Goal: Transaction & Acquisition: Purchase product/service

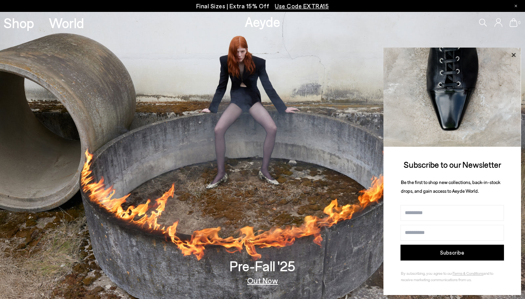
click at [515, 56] on icon at bounding box center [513, 55] width 10 height 10
click at [513, 58] on icon at bounding box center [513, 55] width 10 height 10
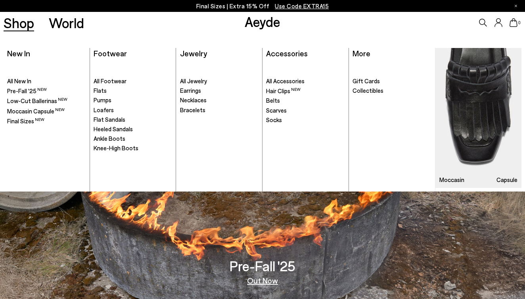
click at [21, 23] on link "Shop" at bounding box center [19, 23] width 31 height 14
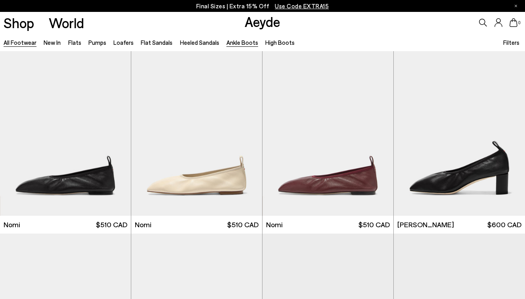
click at [237, 44] on link "Ankle Boots" at bounding box center [242, 42] width 32 height 7
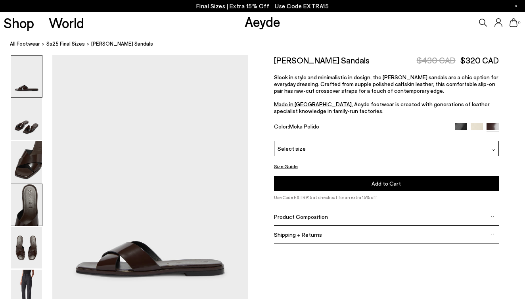
click at [36, 192] on img at bounding box center [26, 205] width 31 height 42
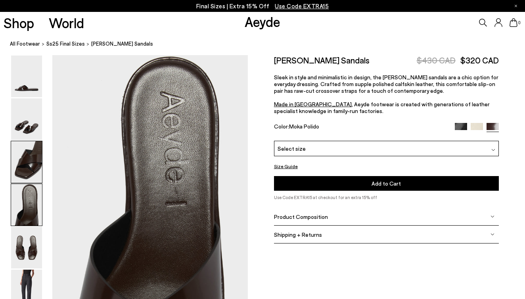
click at [33, 165] on img at bounding box center [26, 162] width 31 height 42
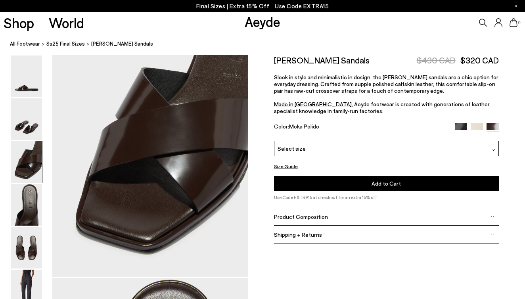
scroll to position [523, 0]
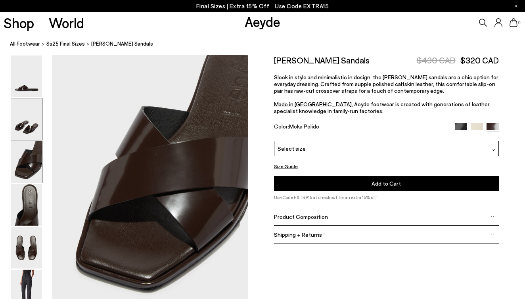
click at [32, 131] on img at bounding box center [26, 119] width 31 height 42
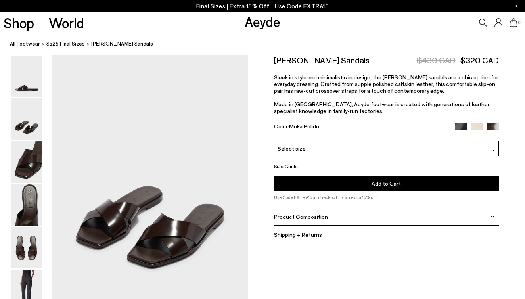
scroll to position [262, 0]
